Goal: Information Seeking & Learning: Find specific fact

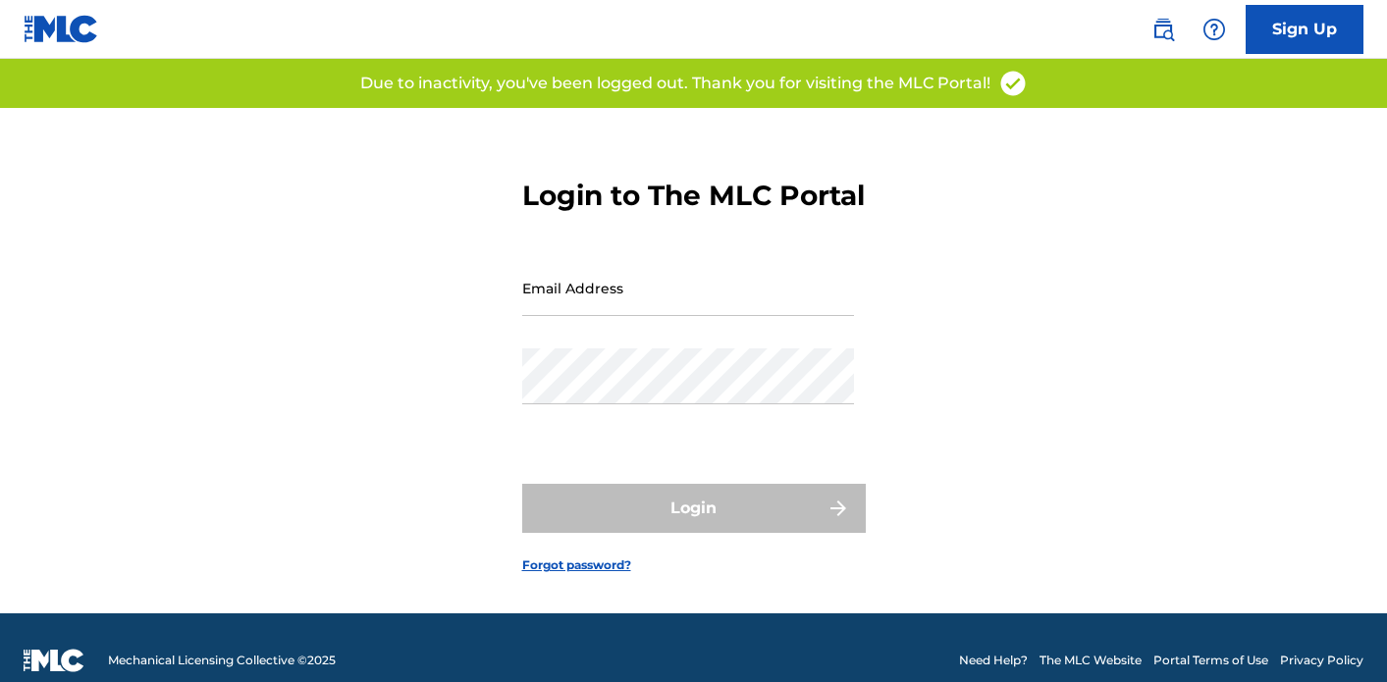
click at [707, 213] on h3 "Login to The MLC Portal" at bounding box center [693, 196] width 343 height 34
click at [637, 316] on input "Email Address" at bounding box center [688, 288] width 332 height 56
click at [624, 283] on form "Login to The MLC Portal Email Address Password Login Forgot password?" at bounding box center [694, 361] width 344 height 506
click at [619, 301] on input "Email Address" at bounding box center [688, 288] width 332 height 56
type input "[EMAIL_ADDRESS][DOMAIN_NAME]"
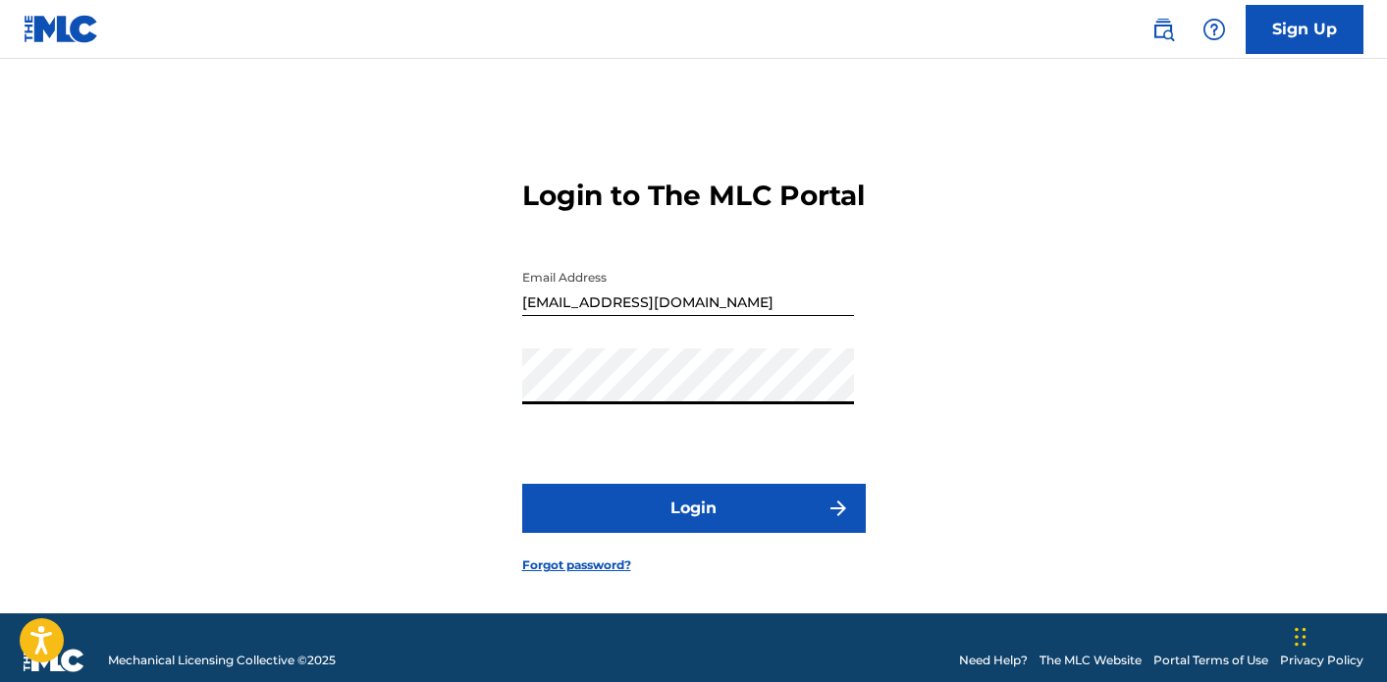
click at [654, 527] on button "Login" at bounding box center [694, 508] width 344 height 49
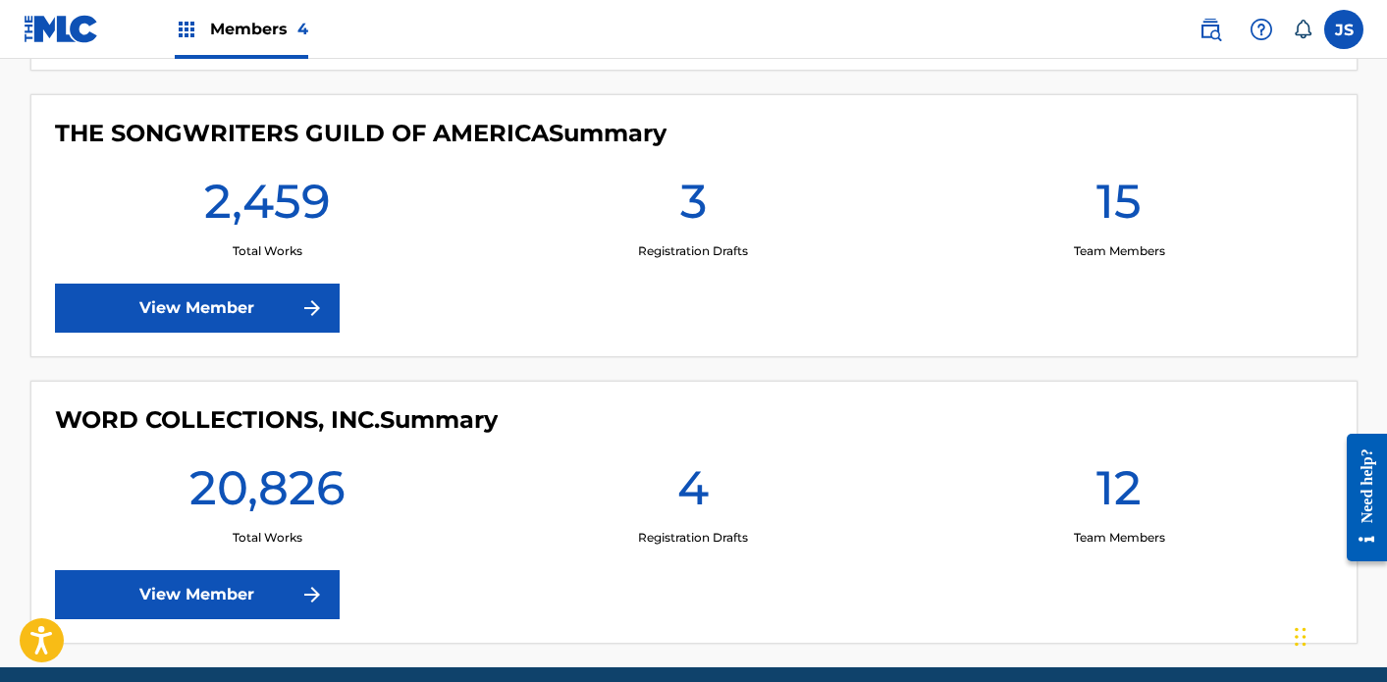
scroll to position [1138, 0]
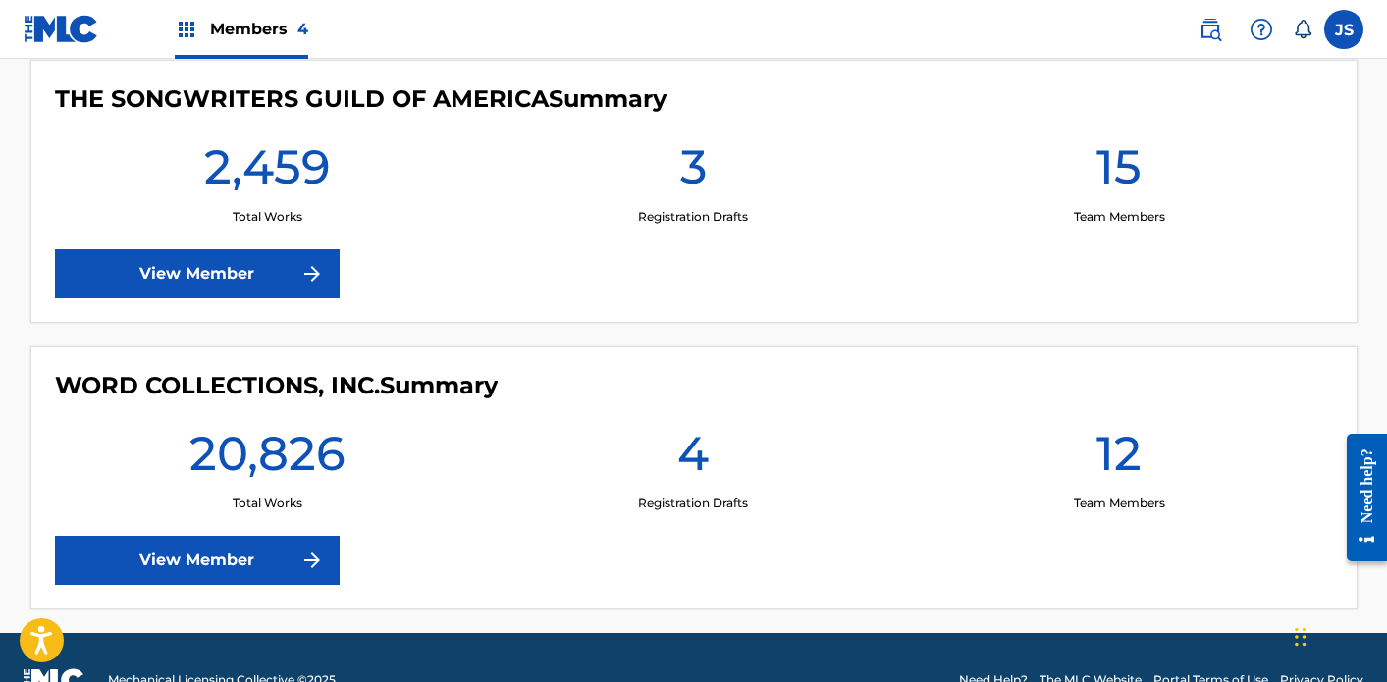
click at [293, 540] on link "View Member" at bounding box center [197, 560] width 285 height 49
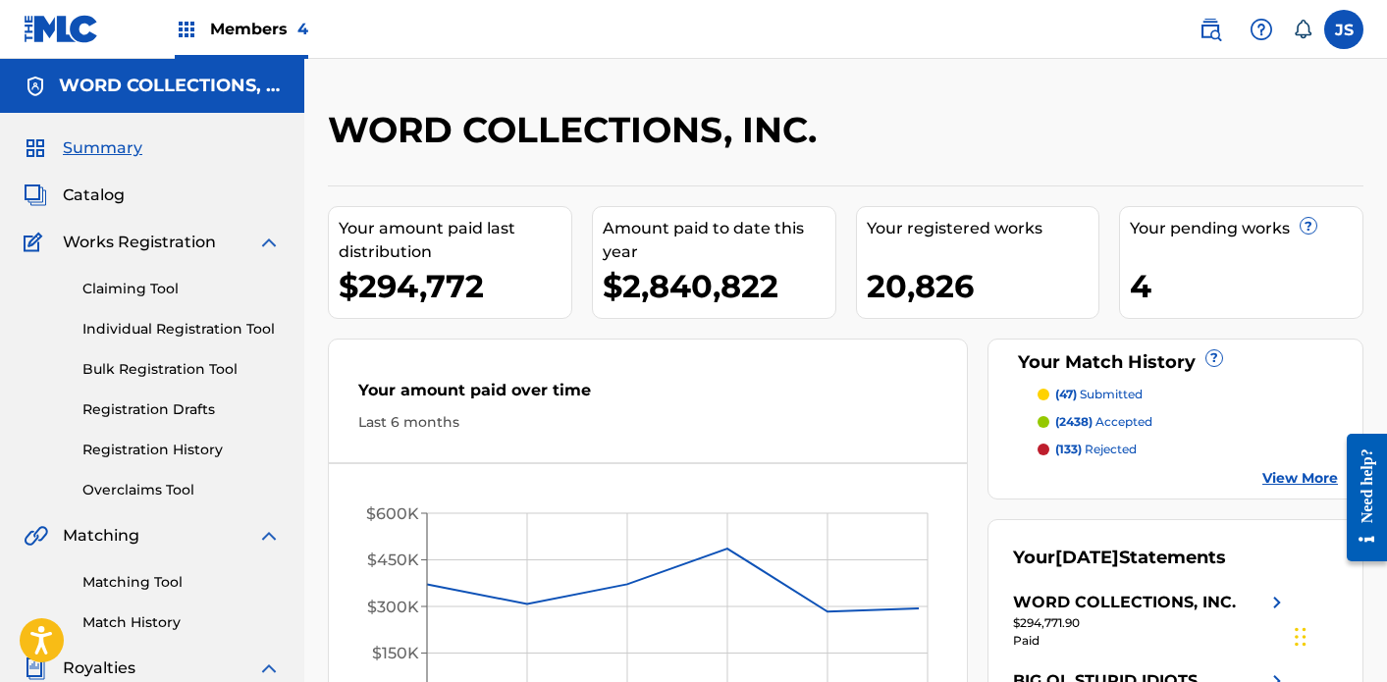
click at [109, 188] on span "Catalog" at bounding box center [94, 196] width 62 height 24
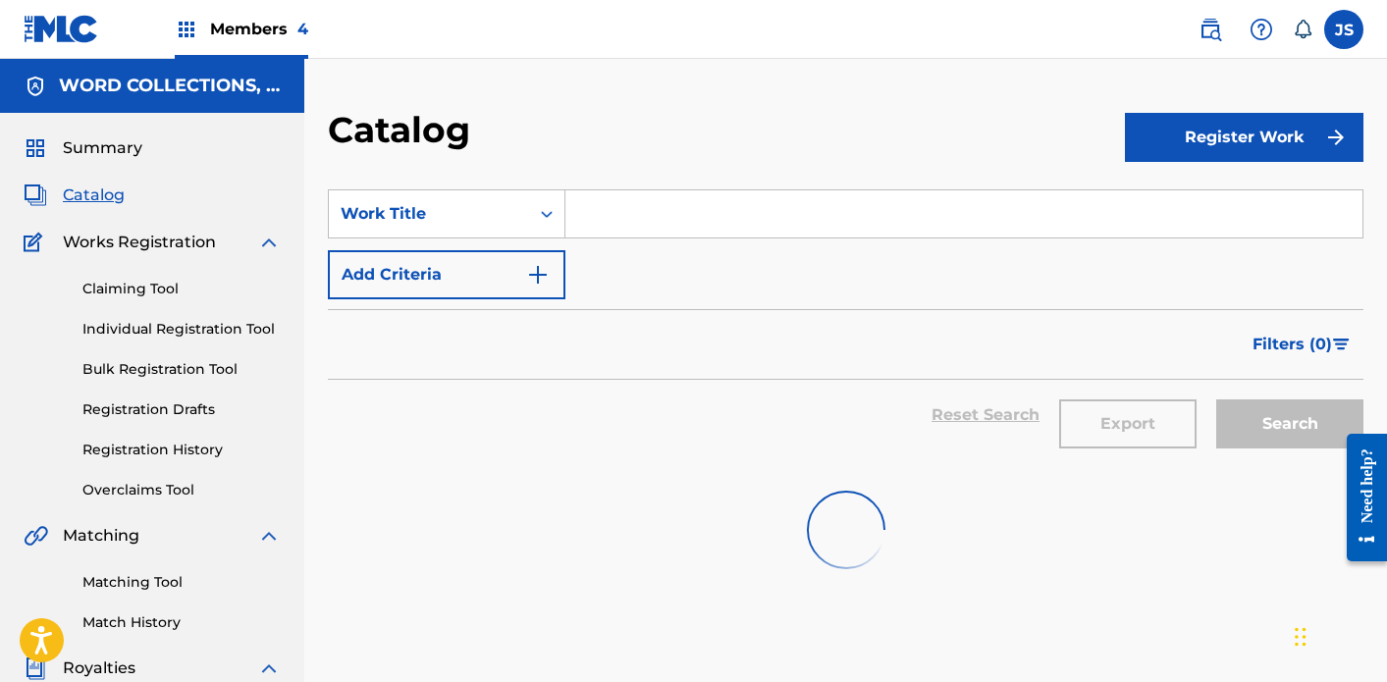
click at [603, 224] on input "Search Form" at bounding box center [963, 213] width 797 height 47
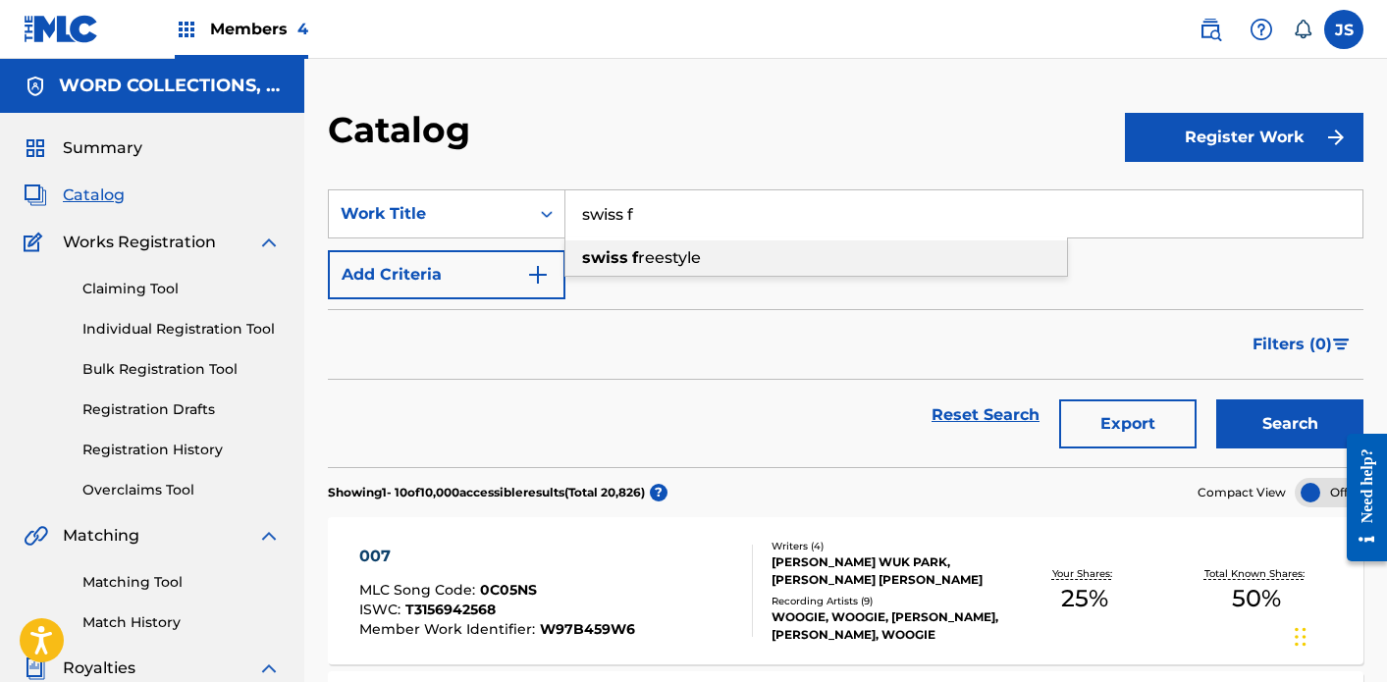
click at [650, 258] on span "reestyle" at bounding box center [669, 257] width 63 height 19
type input "swiss freestyle"
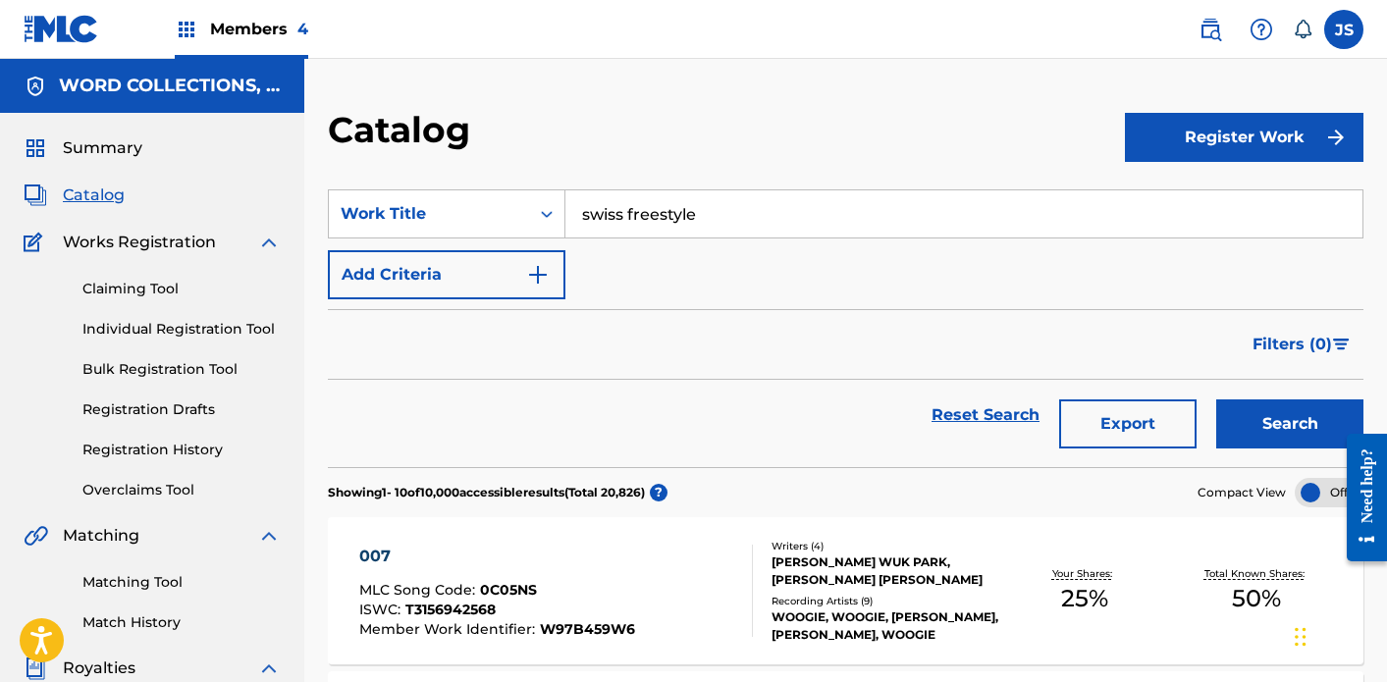
click at [1216, 400] on button "Search" at bounding box center [1289, 424] width 147 height 49
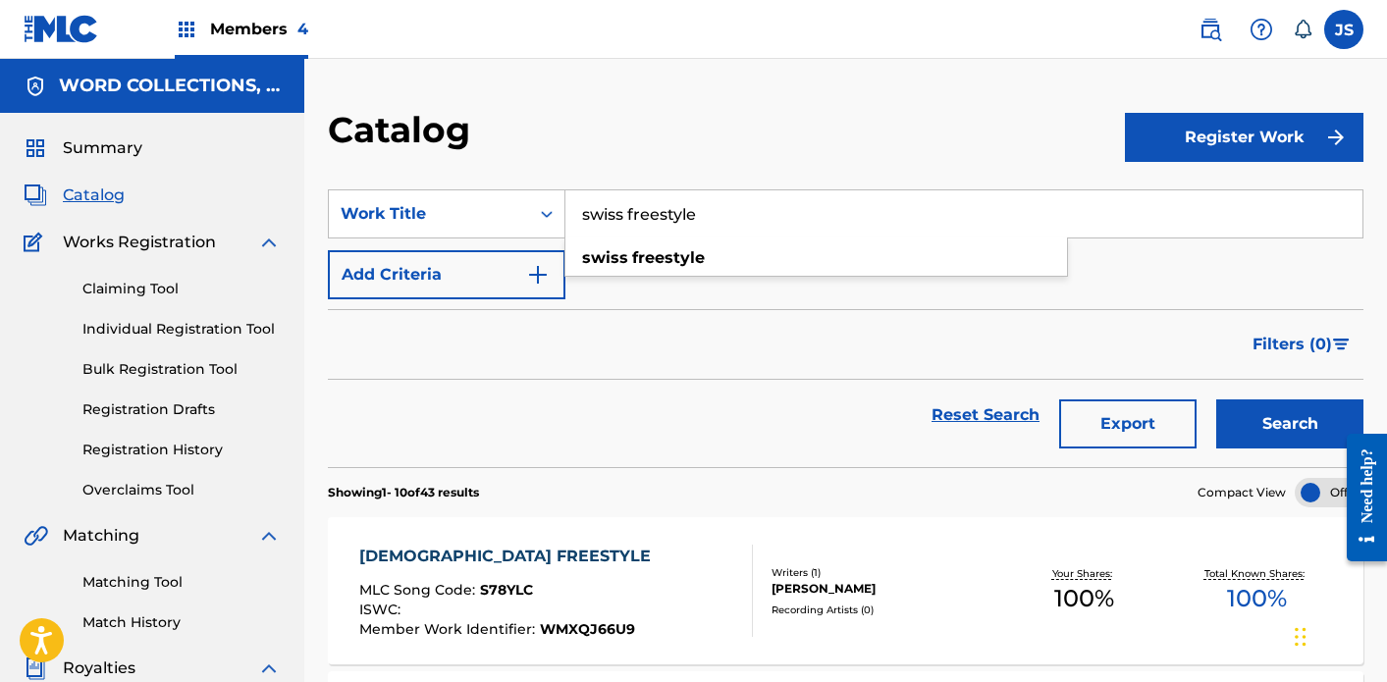
click at [624, 197] on input "swiss freestyle" at bounding box center [963, 213] width 797 height 47
click at [476, 236] on div "Work Title" at bounding box center [447, 213] width 238 height 49
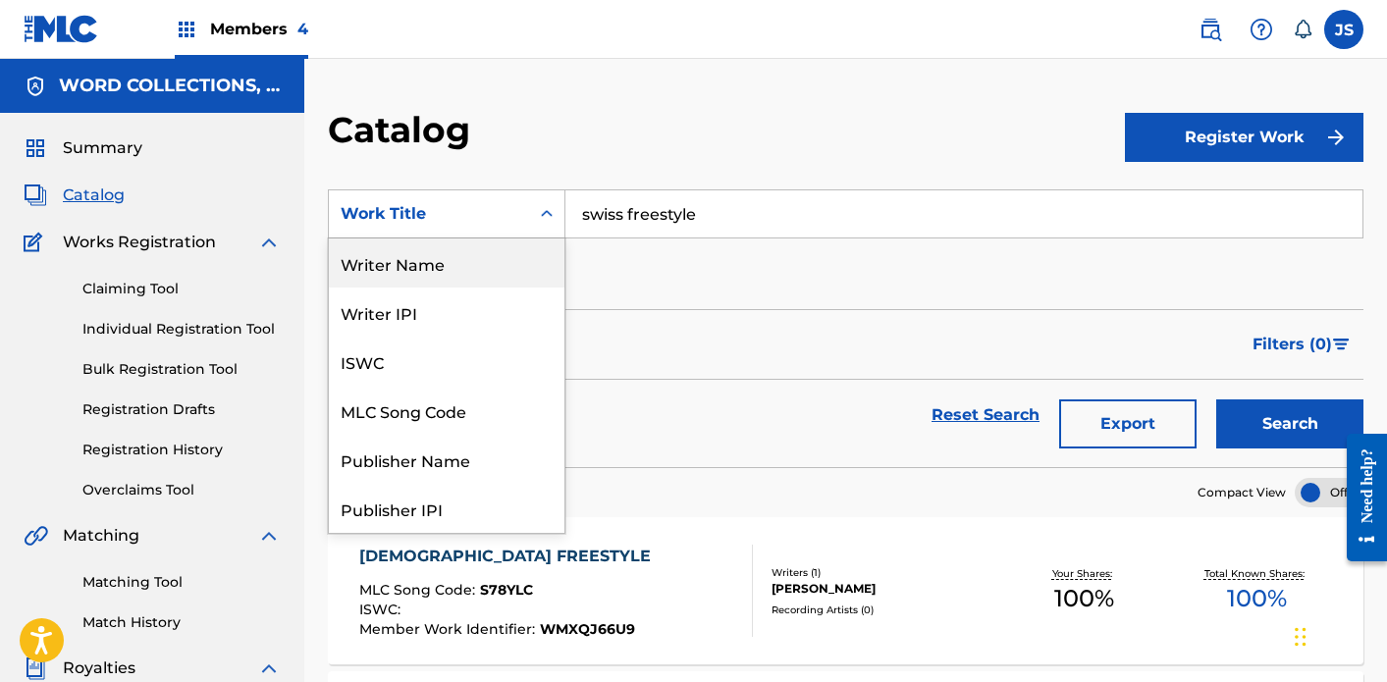
click at [422, 270] on div "Writer Name" at bounding box center [447, 263] width 236 height 49
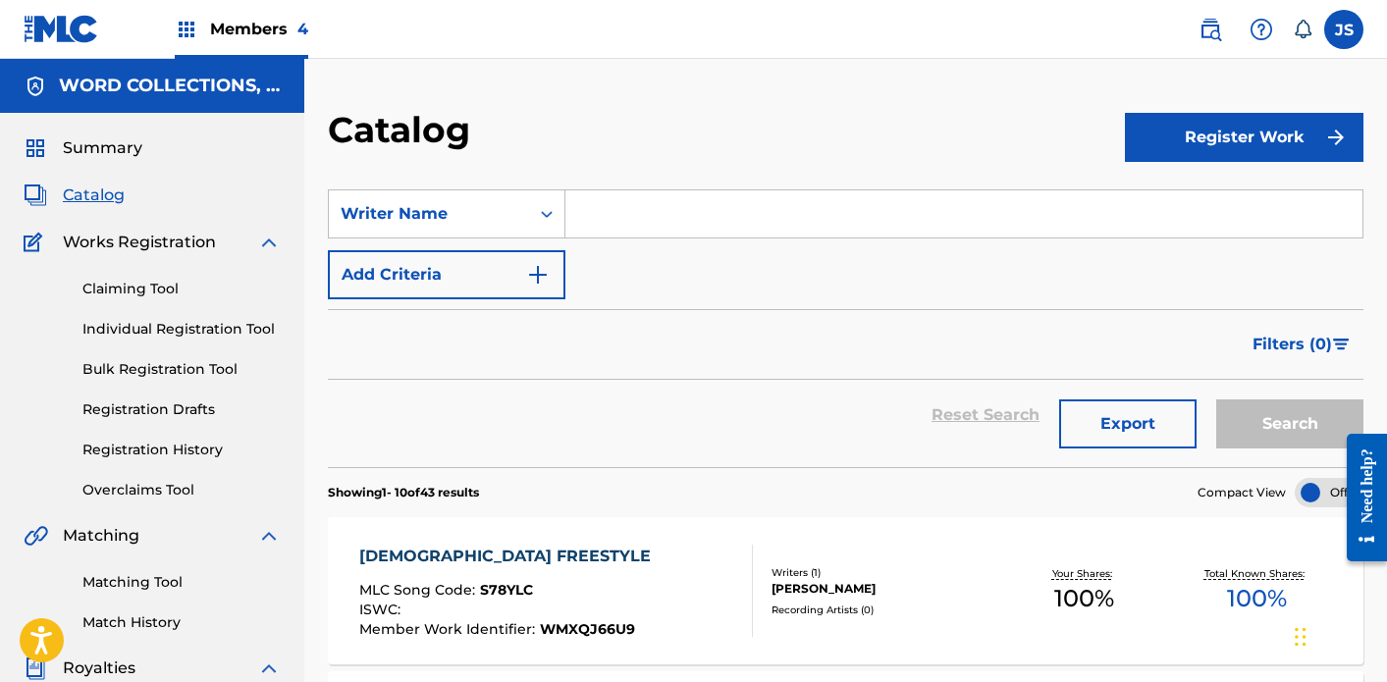
click at [701, 198] on input "Search Form" at bounding box center [963, 213] width 797 height 47
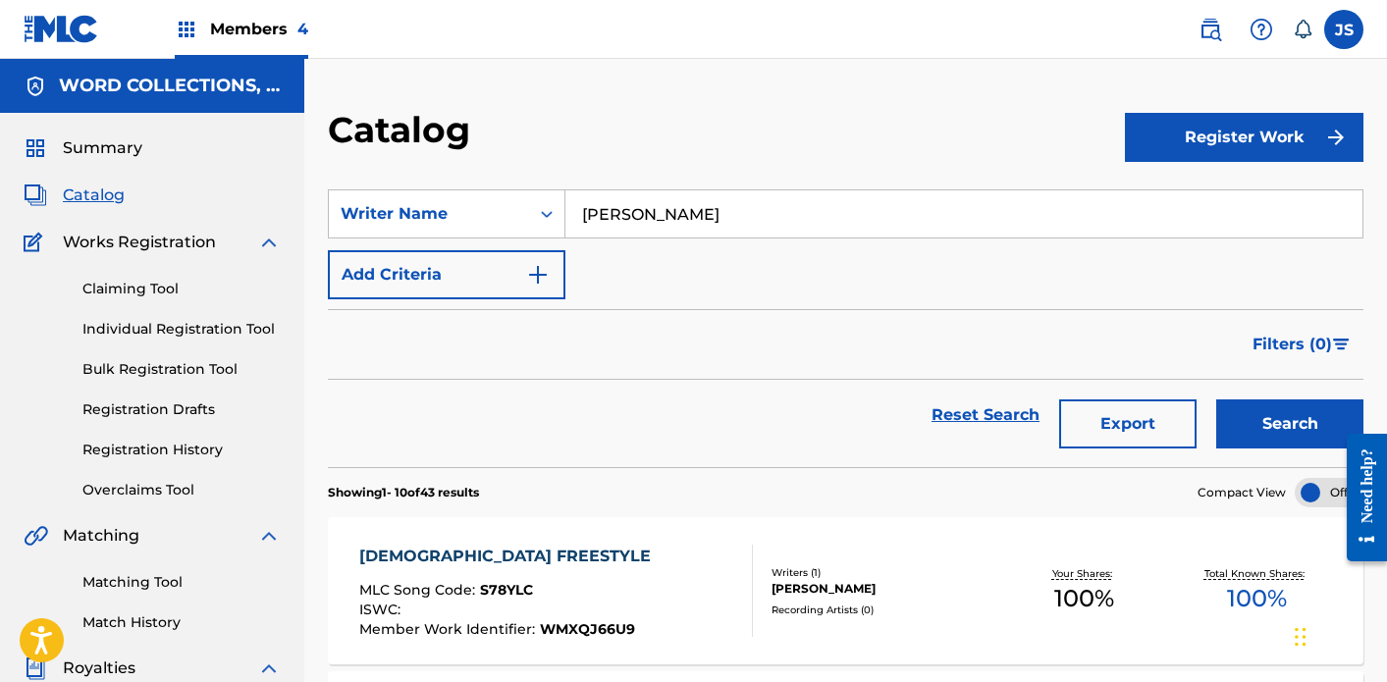
click at [1216, 400] on button "Search" at bounding box center [1289, 424] width 147 height 49
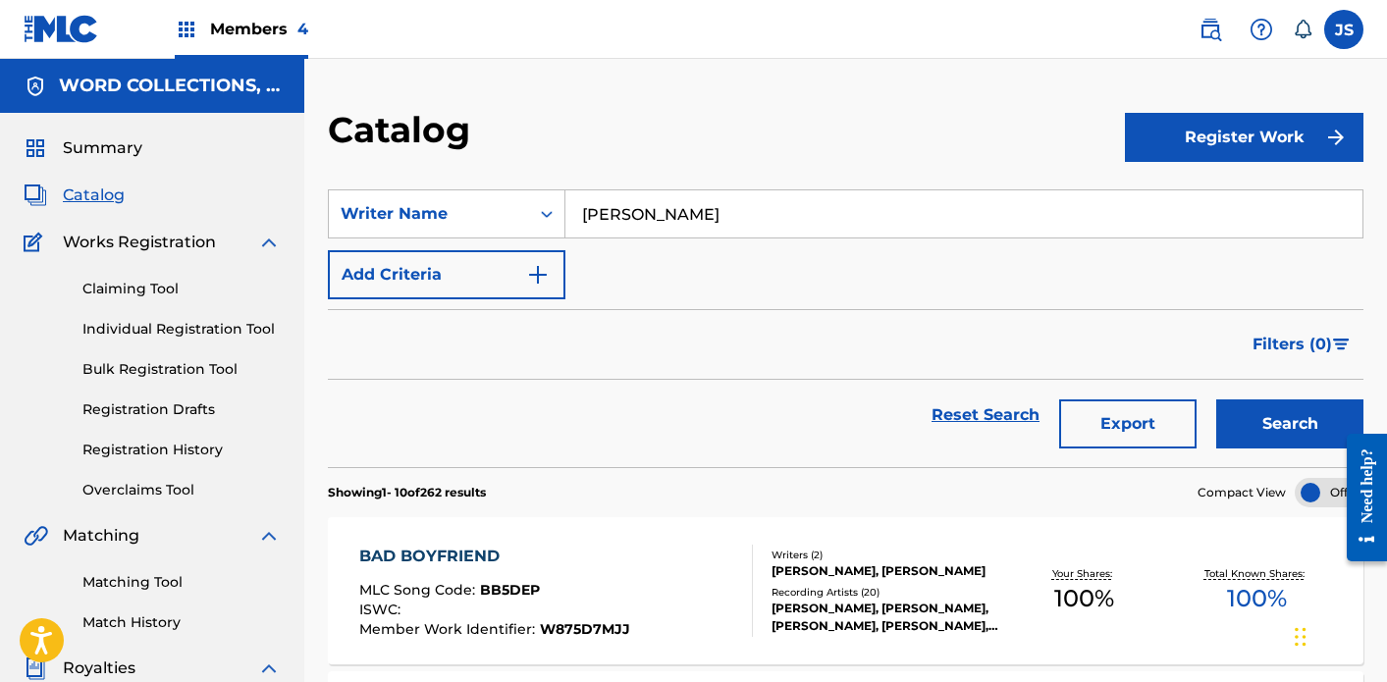
click at [654, 219] on input "[PERSON_NAME]" at bounding box center [963, 213] width 797 height 47
type input "b"
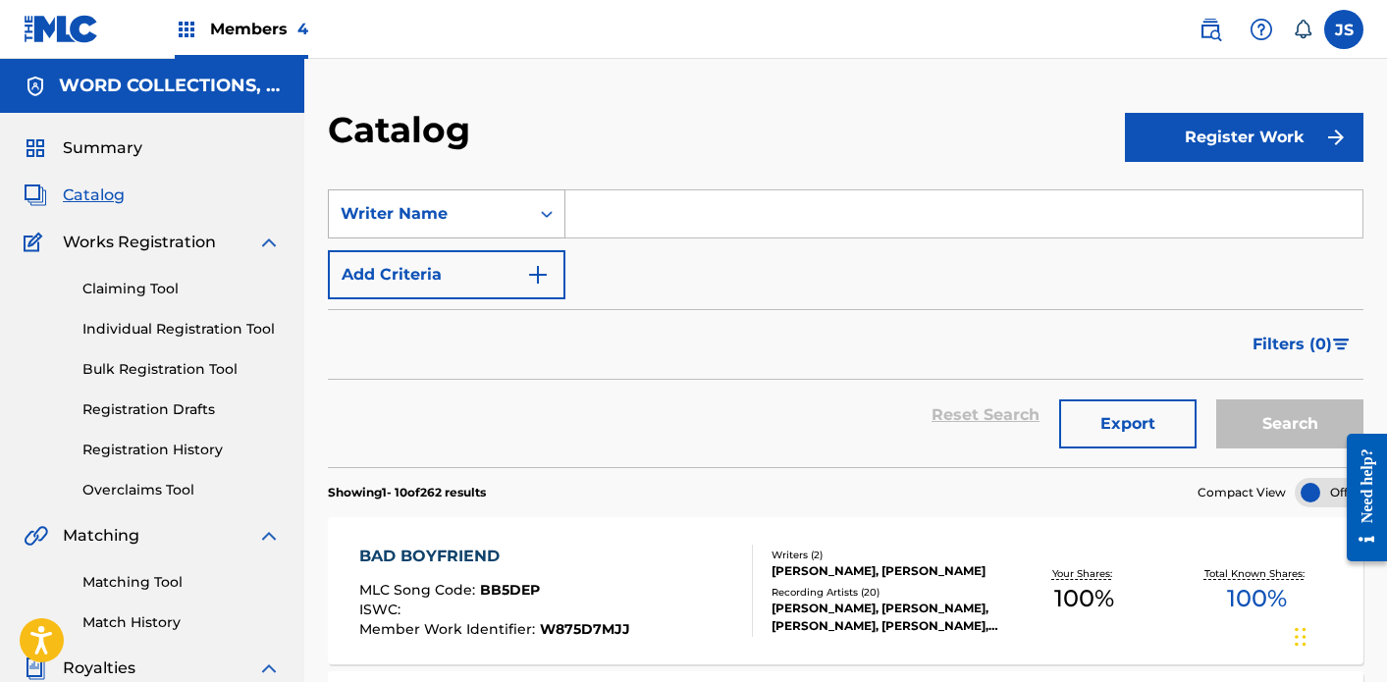
click at [493, 197] on div "Writer Name" at bounding box center [429, 213] width 200 height 37
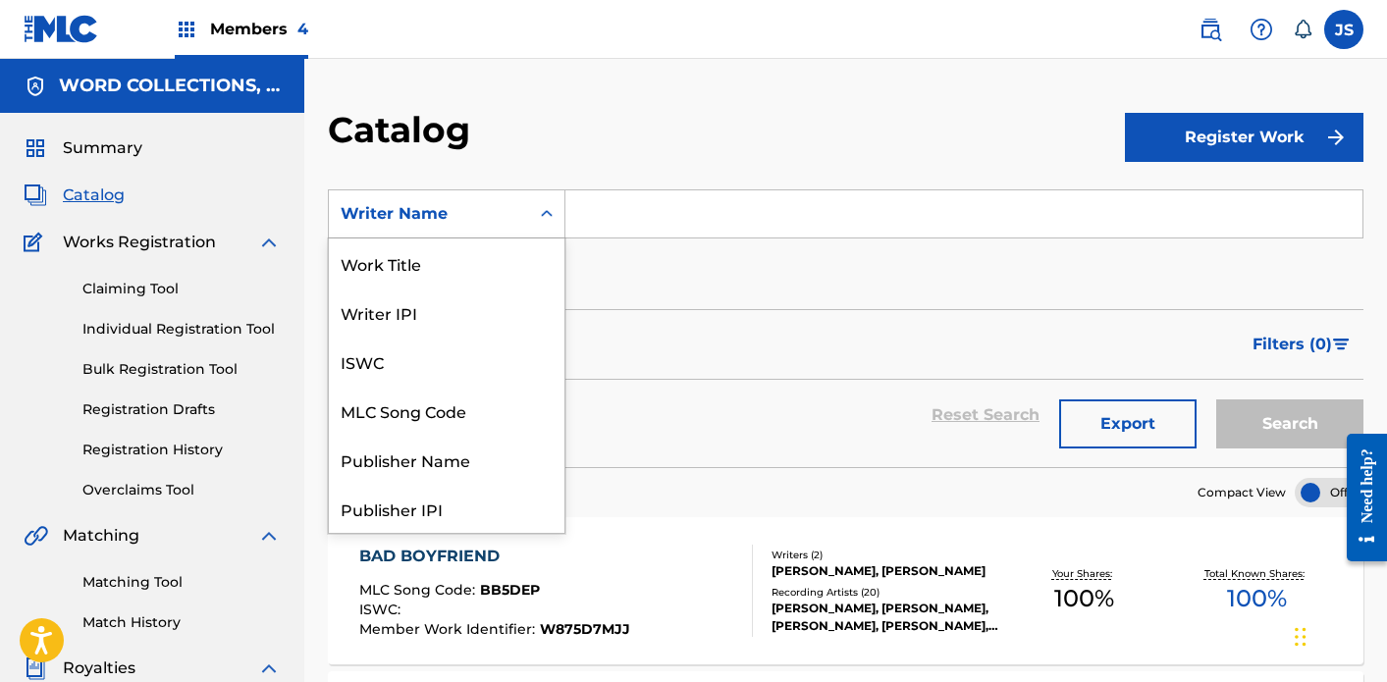
scroll to position [295, 0]
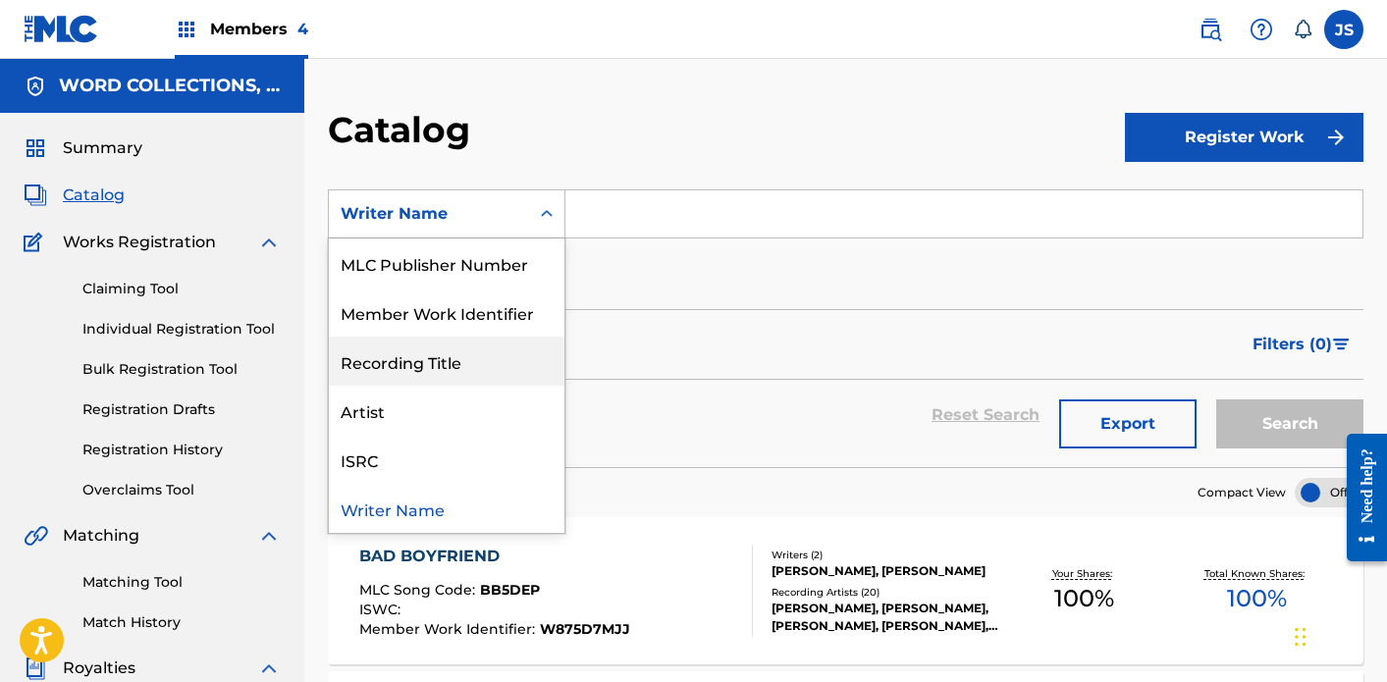
click at [487, 337] on div "Recording Title" at bounding box center [447, 361] width 236 height 49
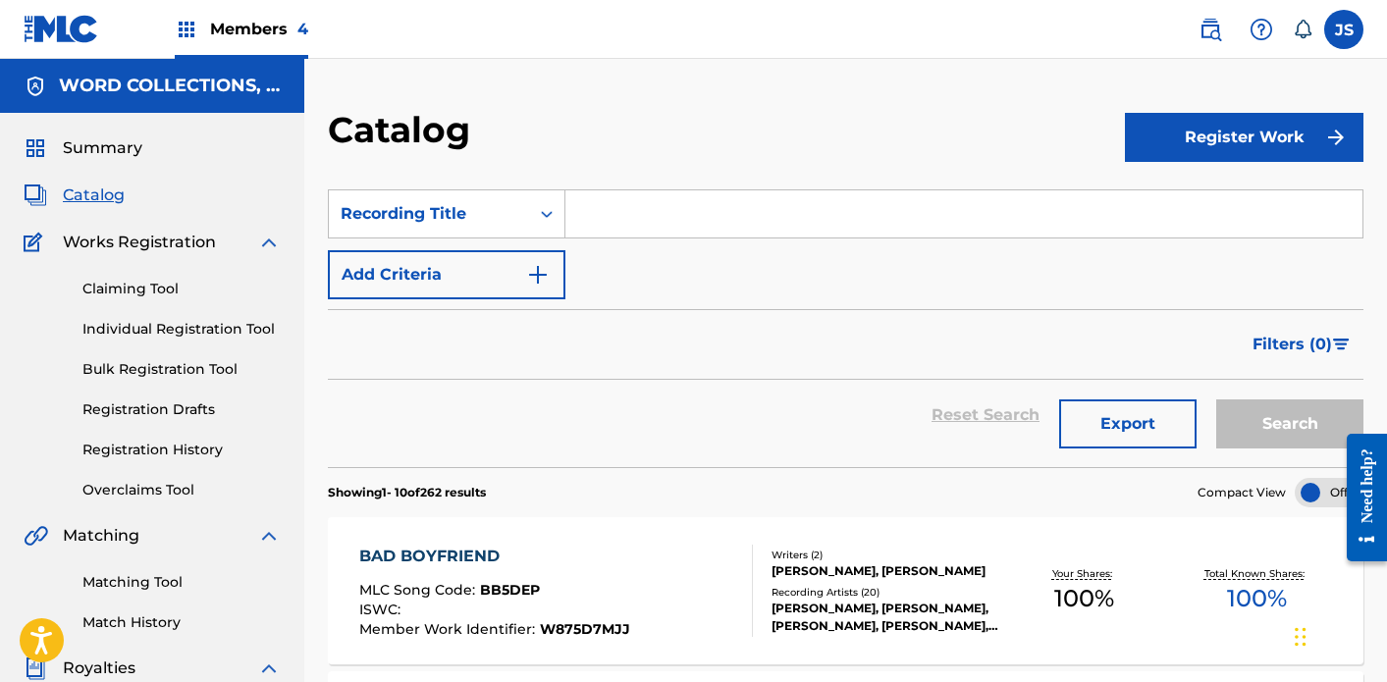
click at [606, 241] on div "SearchWithCriteriab02fe417-2f21-40c8-861a-dd3c2ffdf8a6 Recording Title Add Crit…" at bounding box center [846, 244] width 1036 height 110
click at [606, 235] on input "Search Form" at bounding box center [963, 213] width 797 height 47
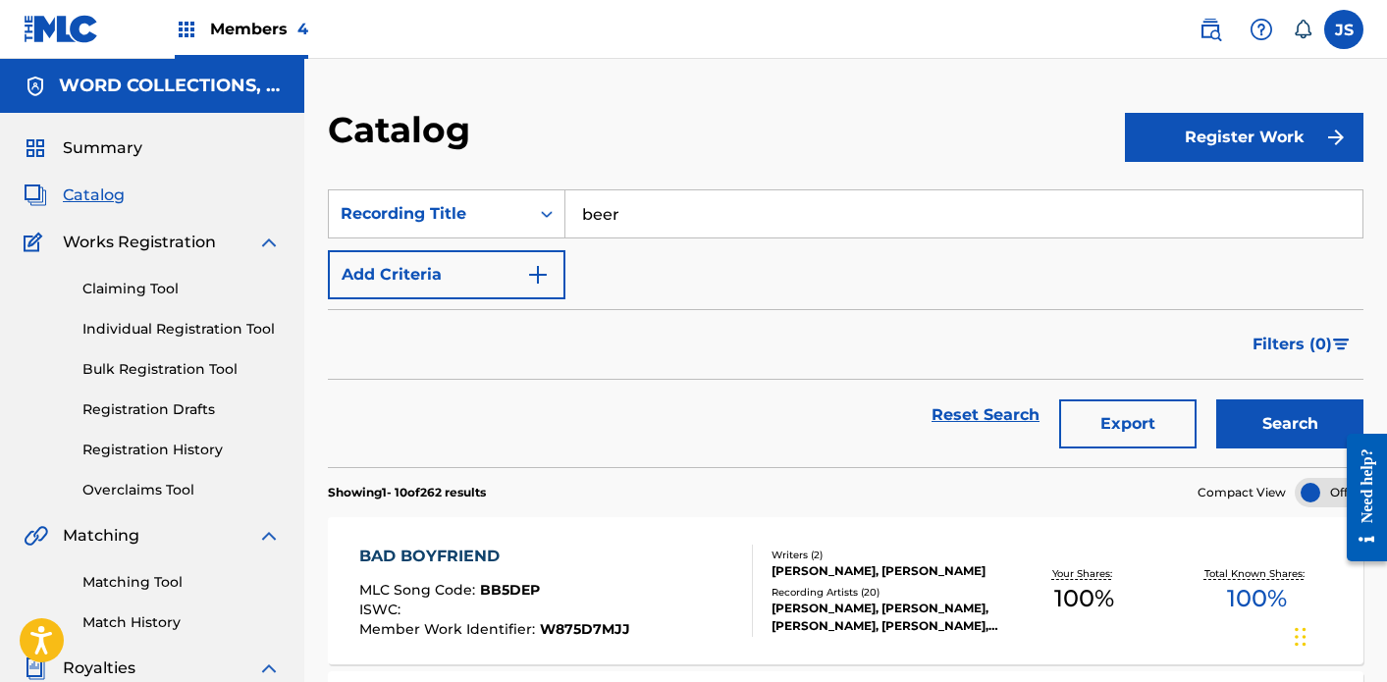
type input "beer"
click at [516, 294] on button "Add Criteria" at bounding box center [447, 274] width 238 height 49
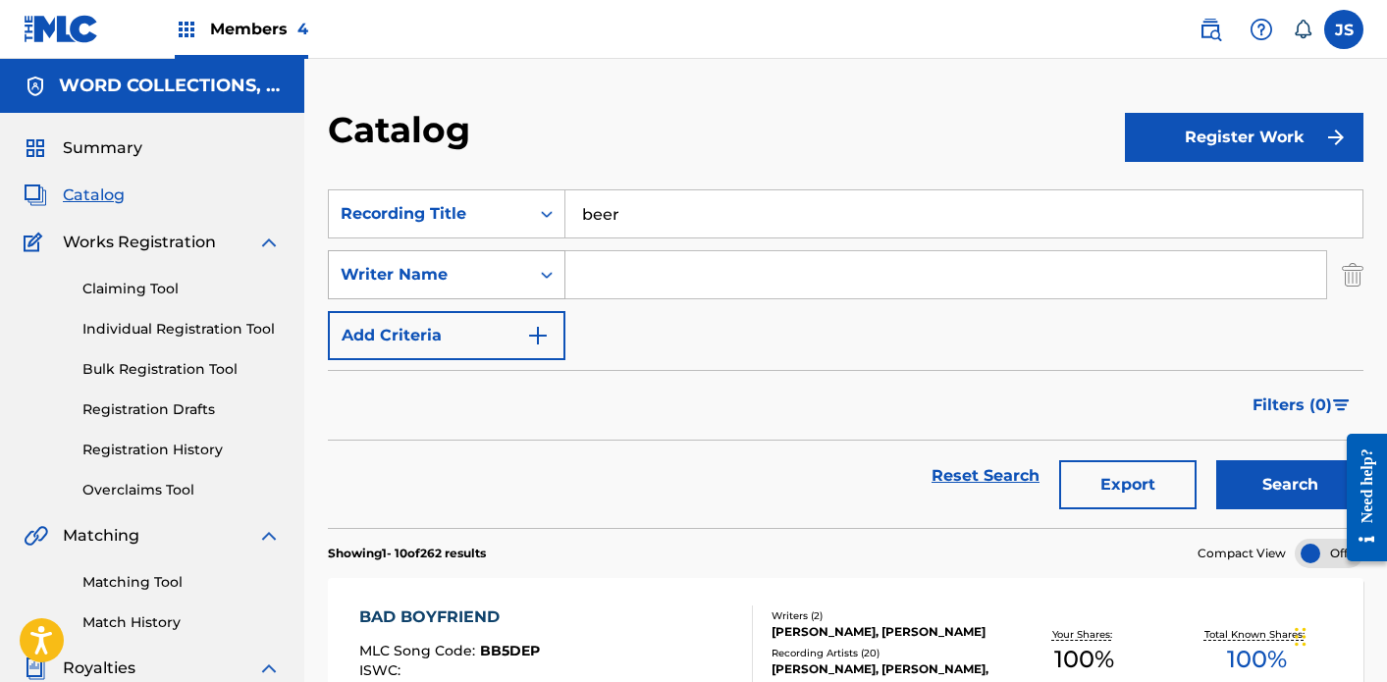
click at [507, 284] on div "Writer Name" at bounding box center [429, 275] width 177 height 24
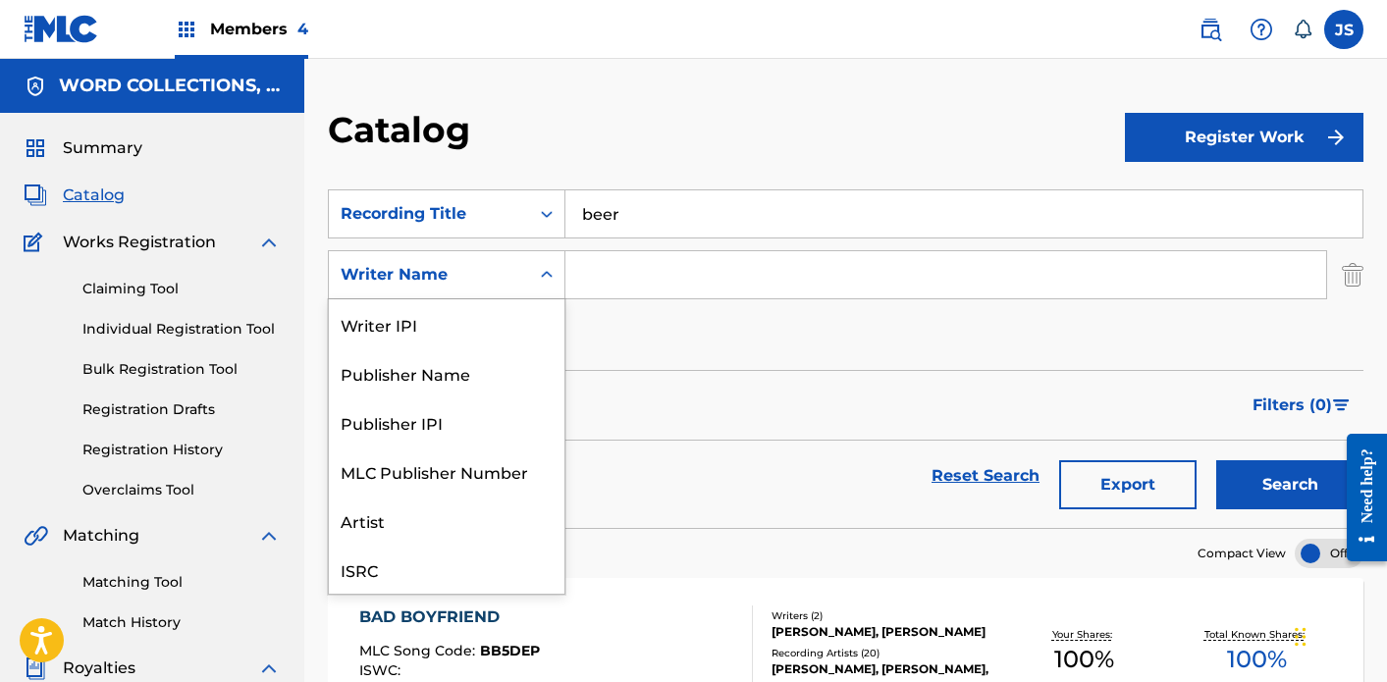
scroll to position [49, 0]
click at [603, 281] on input "Search Form" at bounding box center [945, 274] width 761 height 47
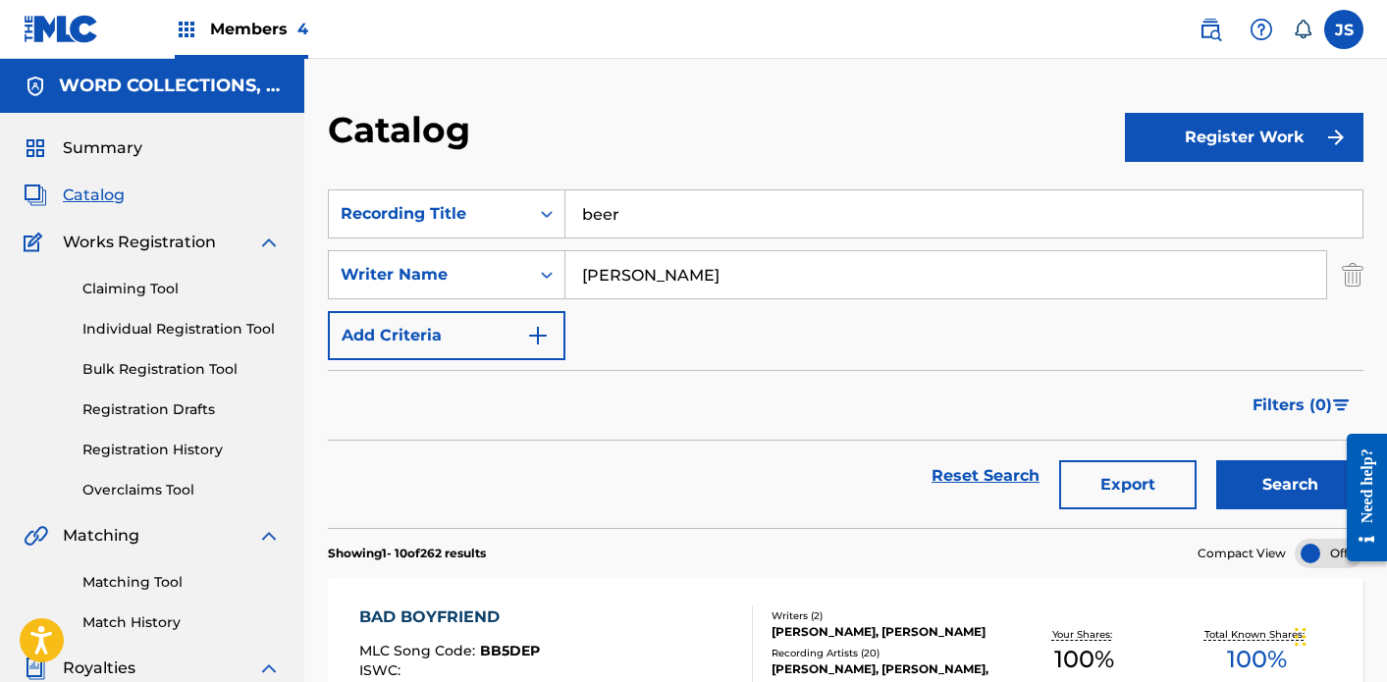
type input "[PERSON_NAME]"
click at [1216, 460] on button "Search" at bounding box center [1289, 484] width 147 height 49
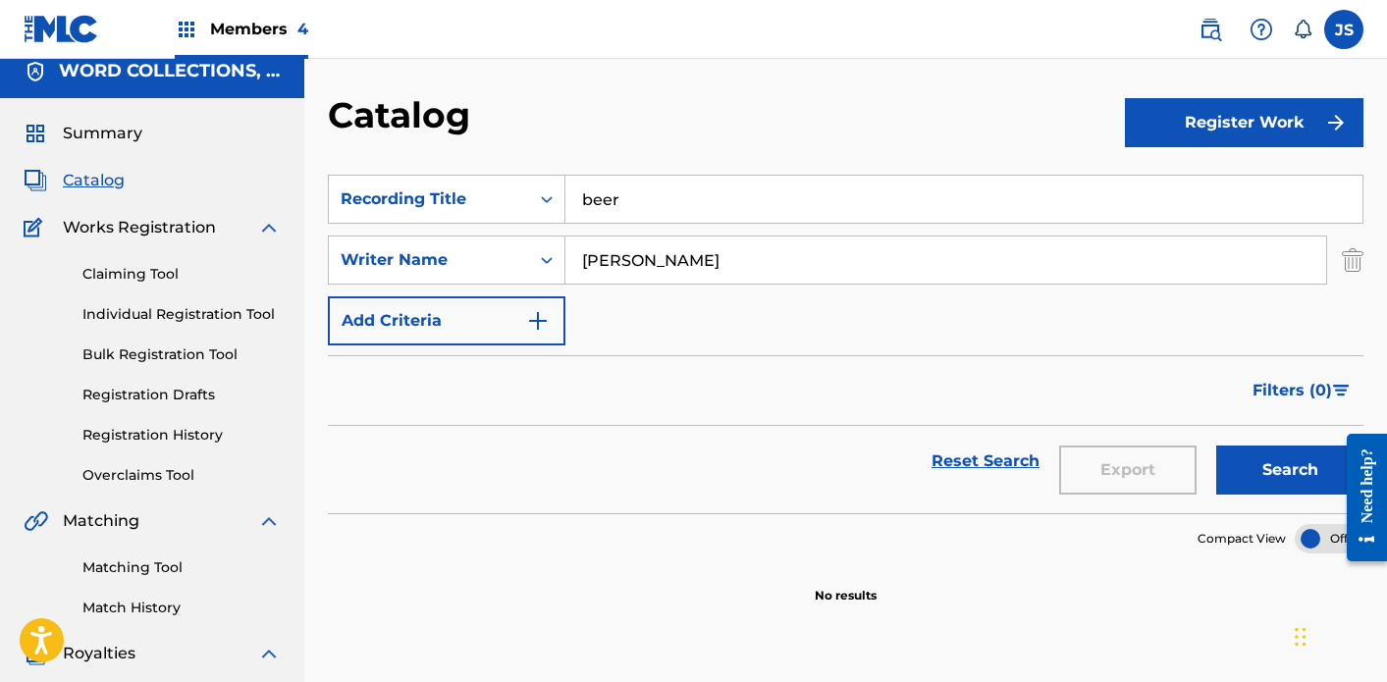
scroll to position [0, 0]
